Goal: Task Accomplishment & Management: Manage account settings

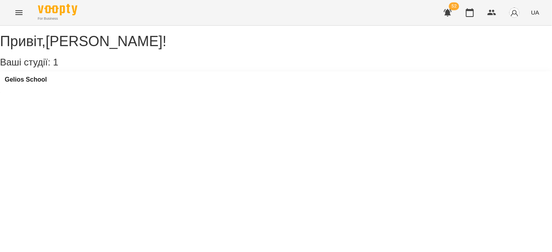
click at [19, 14] on icon "Menu" at bounding box center [18, 12] width 9 height 9
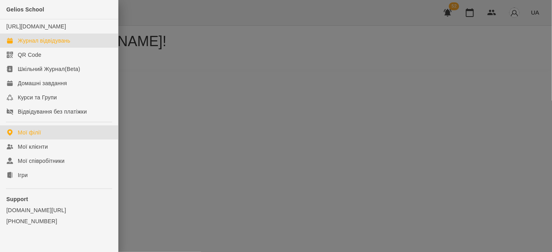
click at [32, 44] on link "Журнал відвідувань" at bounding box center [59, 41] width 118 height 14
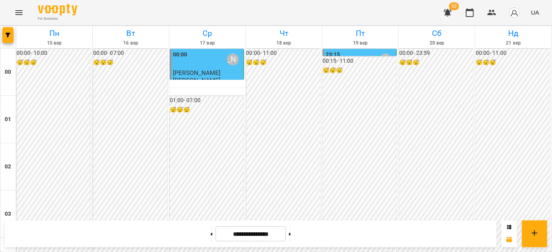
scroll to position [861, 0]
click at [291, 233] on button at bounding box center [290, 233] width 2 height 17
type input "**********"
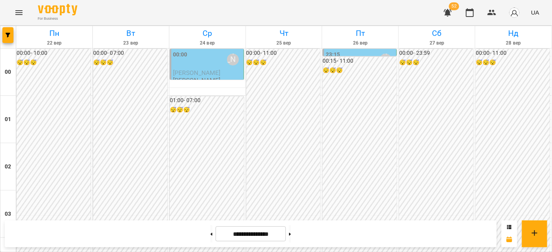
scroll to position [574, 0]
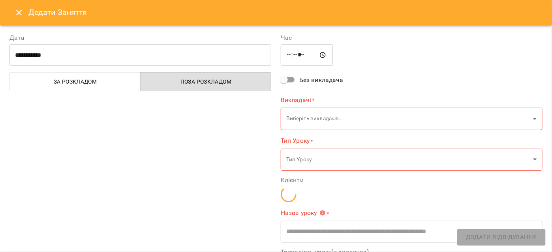
type input "**********"
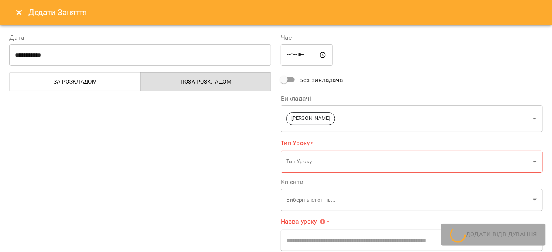
click at [15, 11] on icon "Close" at bounding box center [18, 12] width 9 height 9
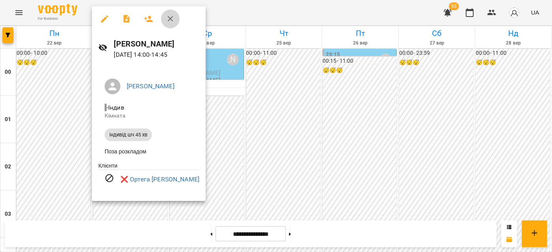
click at [168, 23] on icon "button" at bounding box center [170, 18] width 9 height 9
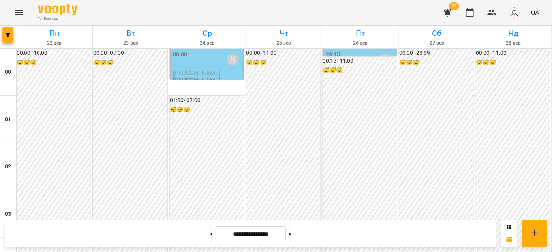
scroll to position [753, 0]
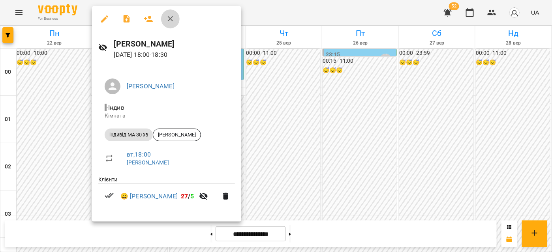
click at [172, 19] on icon "button" at bounding box center [170, 18] width 9 height 9
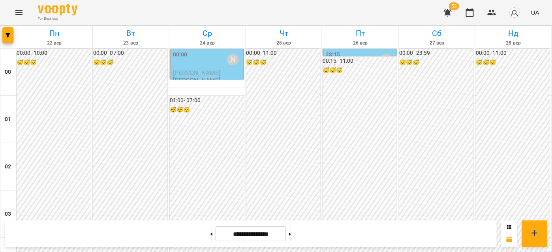
scroll to position [681, 0]
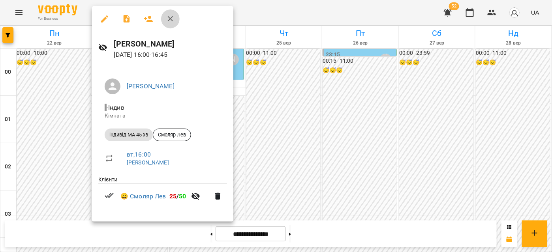
click at [168, 17] on icon "button" at bounding box center [171, 19] width 6 height 6
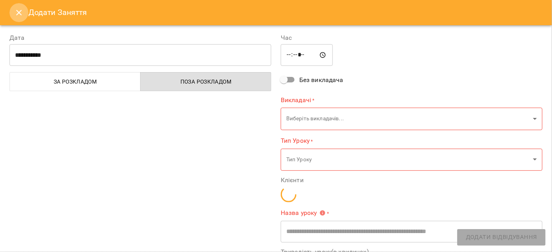
click at [13, 15] on button "Close" at bounding box center [18, 12] width 19 height 19
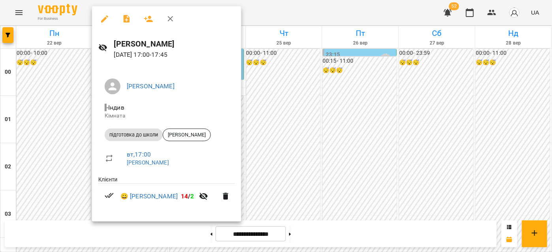
click at [168, 18] on icon "button" at bounding box center [170, 18] width 9 height 9
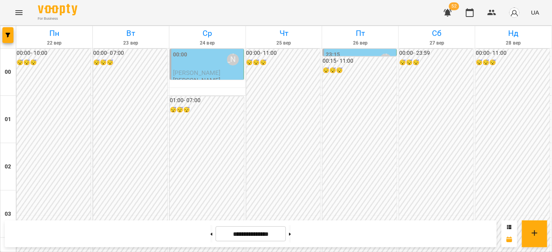
scroll to position [538, 0]
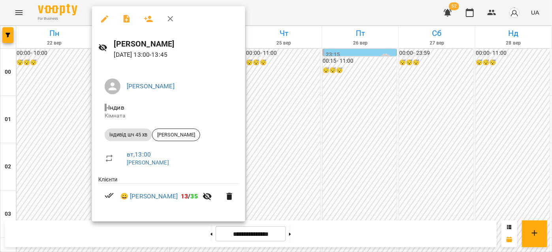
click at [172, 20] on icon "button" at bounding box center [171, 19] width 6 height 6
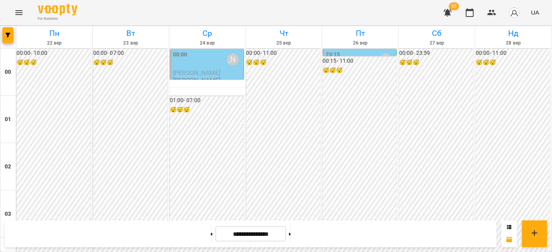
scroll to position [861, 0]
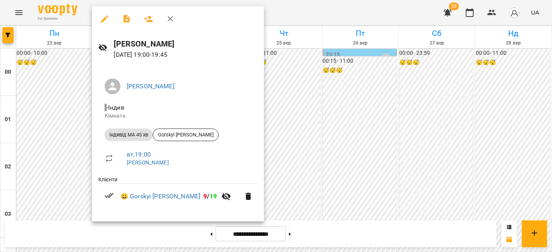
click at [170, 19] on icon "button" at bounding box center [171, 19] width 6 height 6
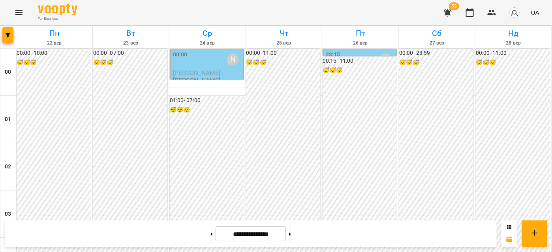
scroll to position [789, 0]
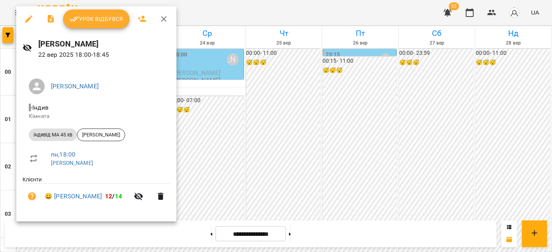
click at [165, 20] on icon "button" at bounding box center [163, 18] width 9 height 9
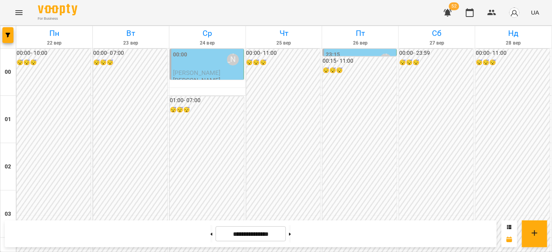
scroll to position [645, 0]
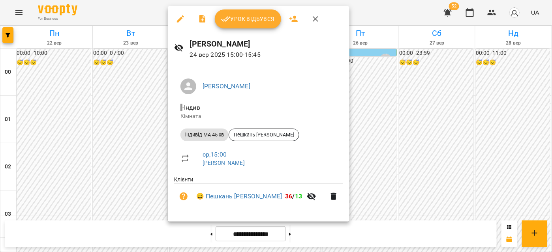
click at [313, 21] on icon "button" at bounding box center [316, 19] width 6 height 6
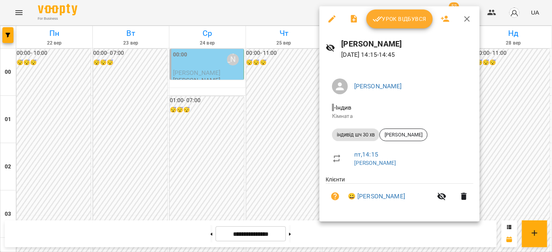
click at [469, 20] on icon "button" at bounding box center [466, 18] width 9 height 9
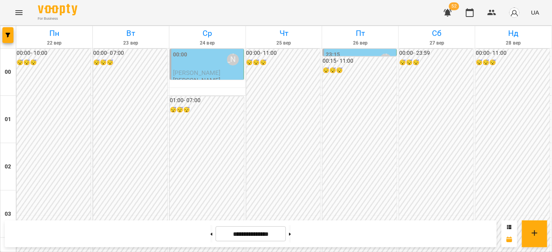
scroll to position [789, 0]
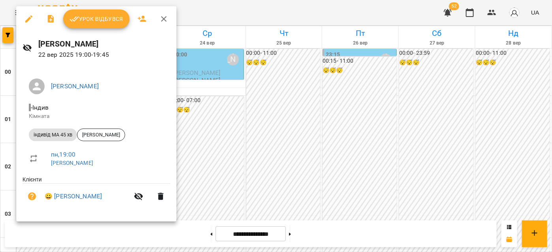
click at [162, 26] on button "button" at bounding box center [163, 18] width 19 height 19
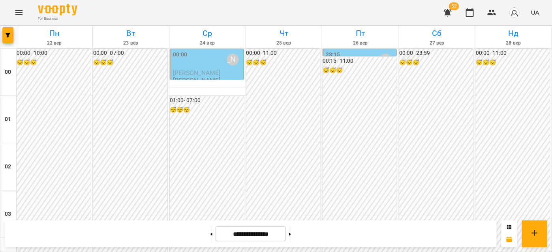
scroll to position [645, 0]
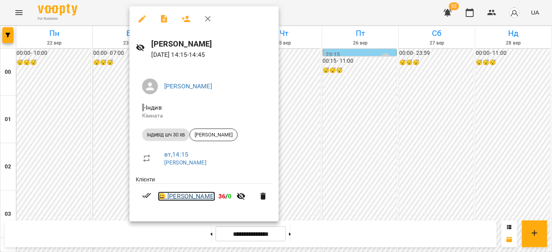
click at [186, 197] on link "😀 [PERSON_NAME]" at bounding box center [186, 196] width 57 height 9
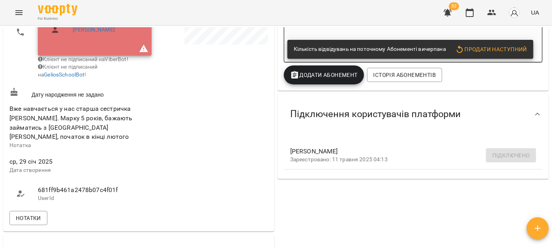
scroll to position [179, 0]
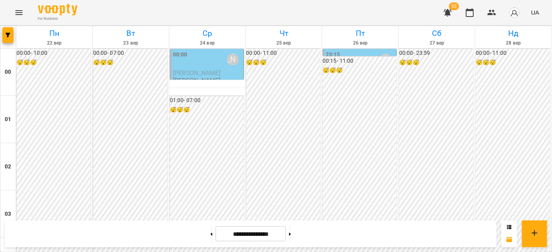
click at [202, 74] on span "[PERSON_NAME]" at bounding box center [197, 73] width 48 height 8
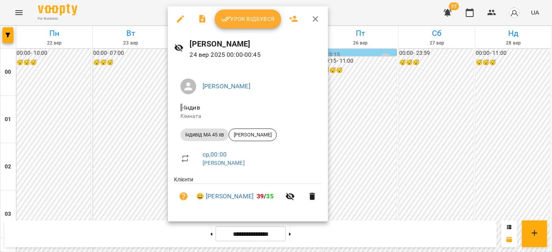
click at [315, 21] on icon "button" at bounding box center [315, 18] width 9 height 9
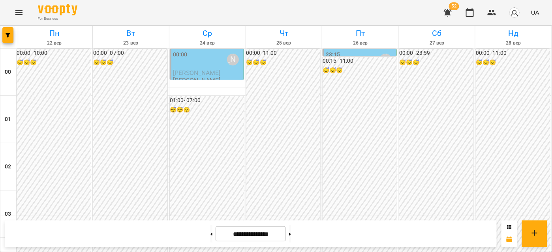
scroll to position [574, 0]
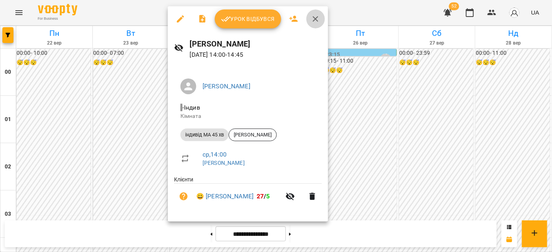
click at [310, 20] on button "button" at bounding box center [315, 18] width 19 height 19
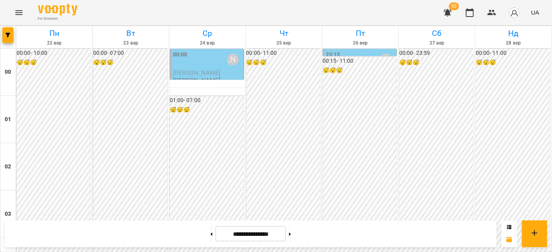
scroll to position [754, 0]
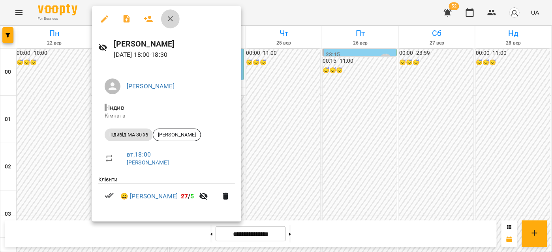
click at [171, 19] on icon "button" at bounding box center [170, 18] width 9 height 9
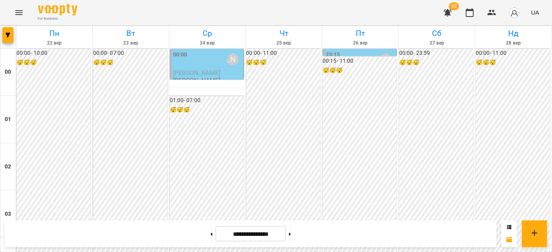
scroll to position [718, 0]
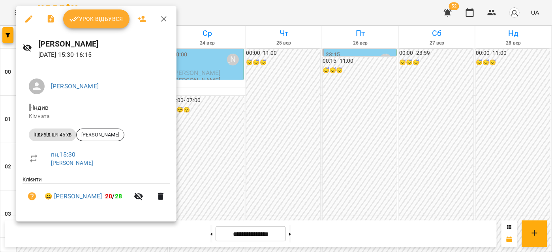
click at [161, 17] on icon "button" at bounding box center [163, 18] width 9 height 9
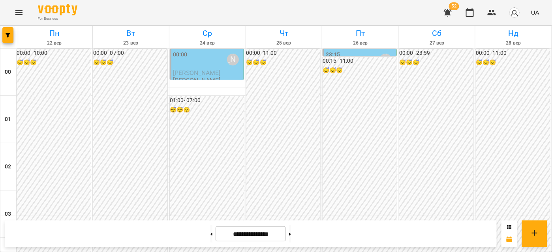
scroll to position [754, 0]
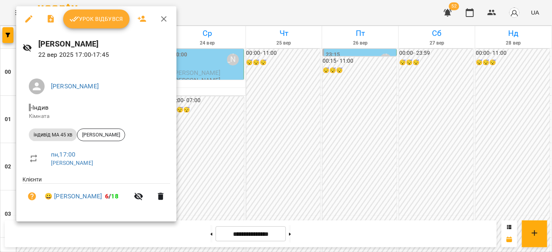
click at [159, 18] on icon "button" at bounding box center [163, 18] width 9 height 9
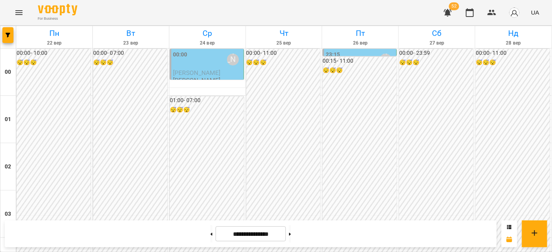
scroll to position [790, 0]
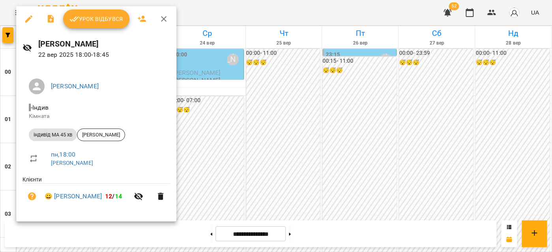
click at [161, 16] on icon "button" at bounding box center [163, 18] width 9 height 9
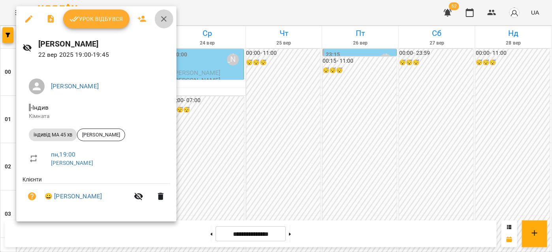
click at [162, 22] on icon "button" at bounding box center [163, 18] width 9 height 9
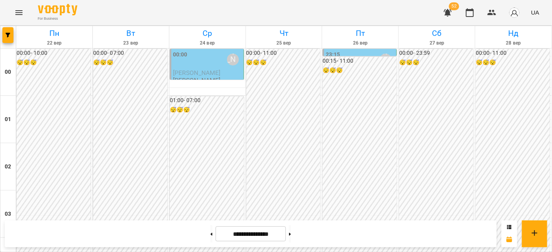
scroll to position [861, 0]
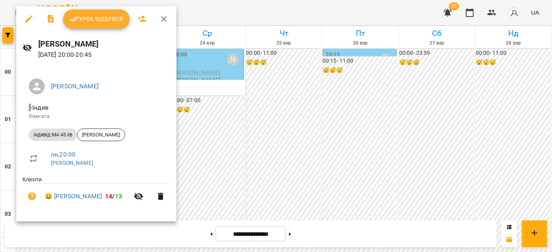
click at [165, 19] on icon "button" at bounding box center [163, 18] width 9 height 9
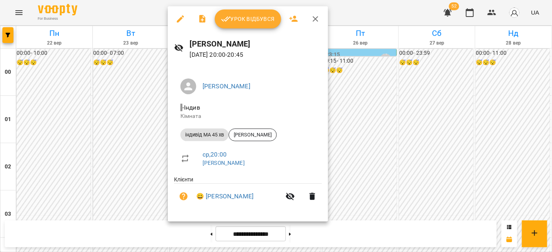
click at [319, 16] on icon "button" at bounding box center [315, 18] width 9 height 9
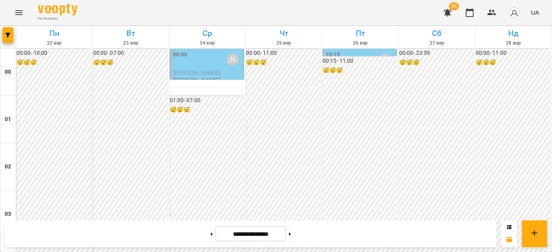
scroll to position [754, 0]
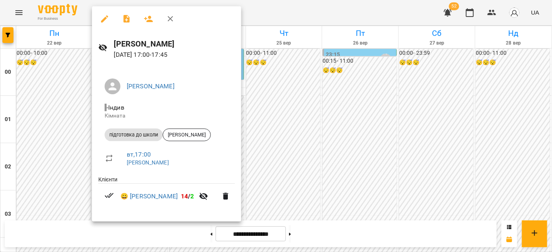
click at [173, 15] on icon "button" at bounding box center [170, 18] width 9 height 9
